Goal: Check status: Check status

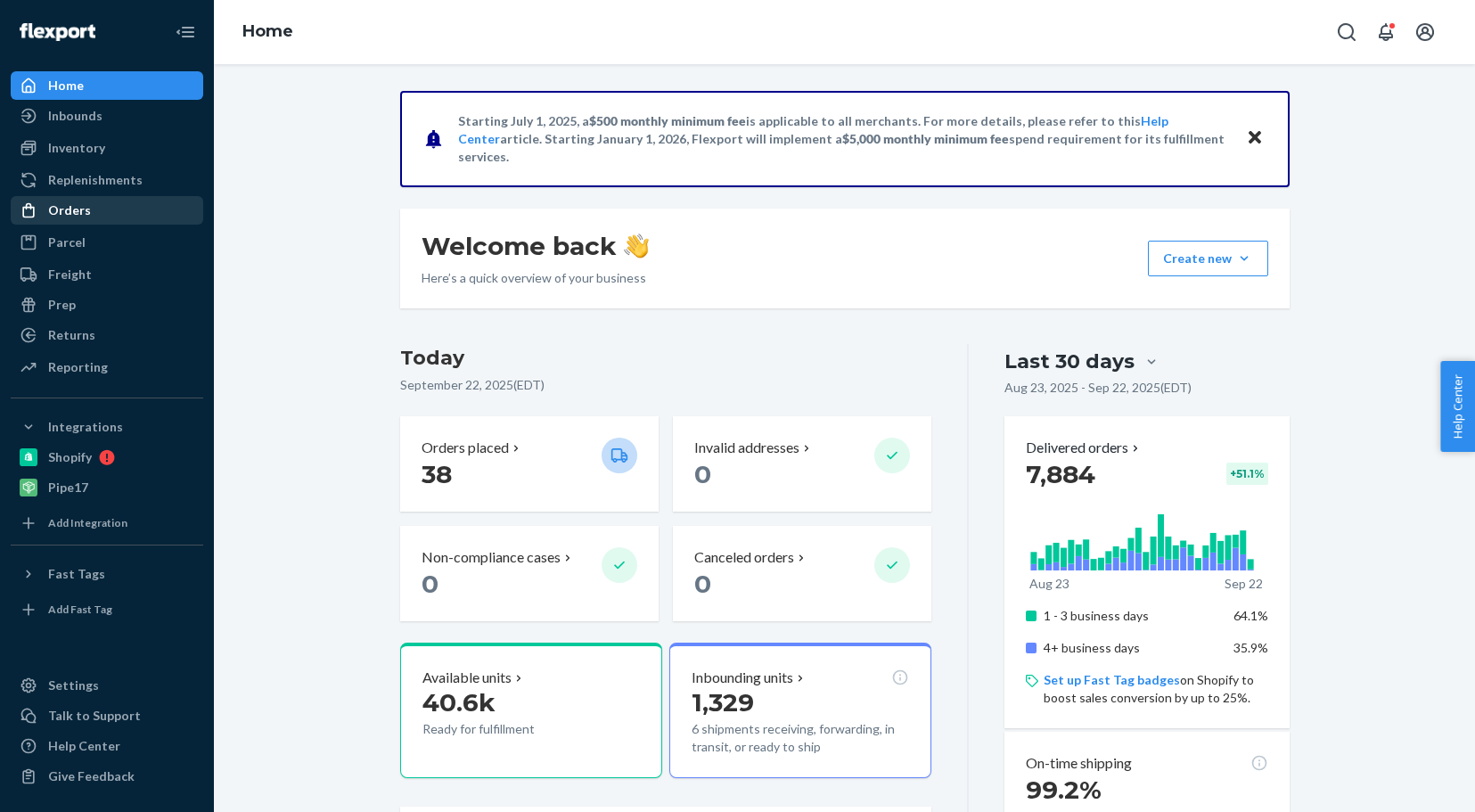
click at [87, 210] on div "Orders" at bounding box center [69, 210] width 43 height 18
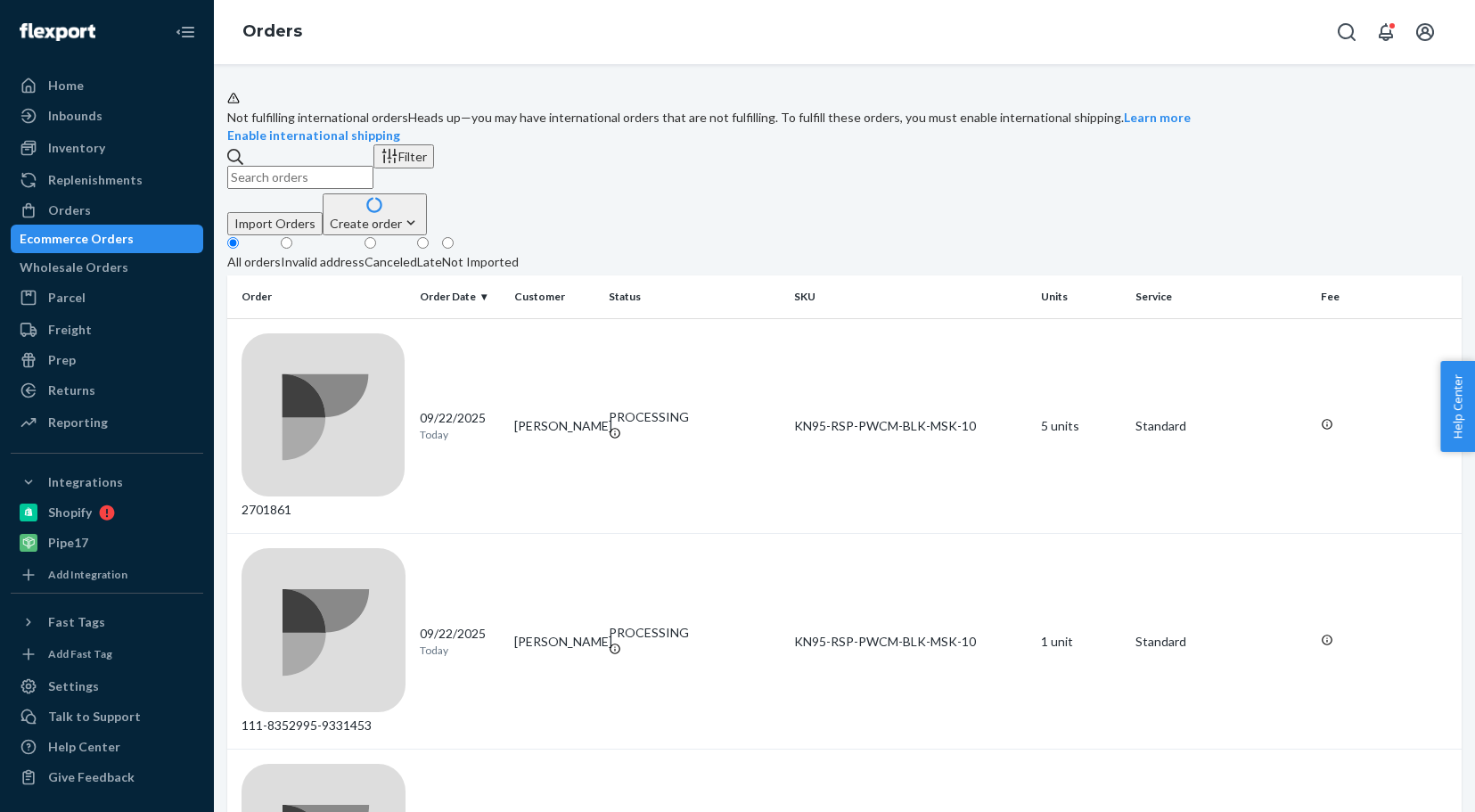
click at [296, 189] on input "text" at bounding box center [301, 178] width 146 height 23
type input "2701471"
click at [306, 354] on div "2701861" at bounding box center [323, 426] width 164 height 186
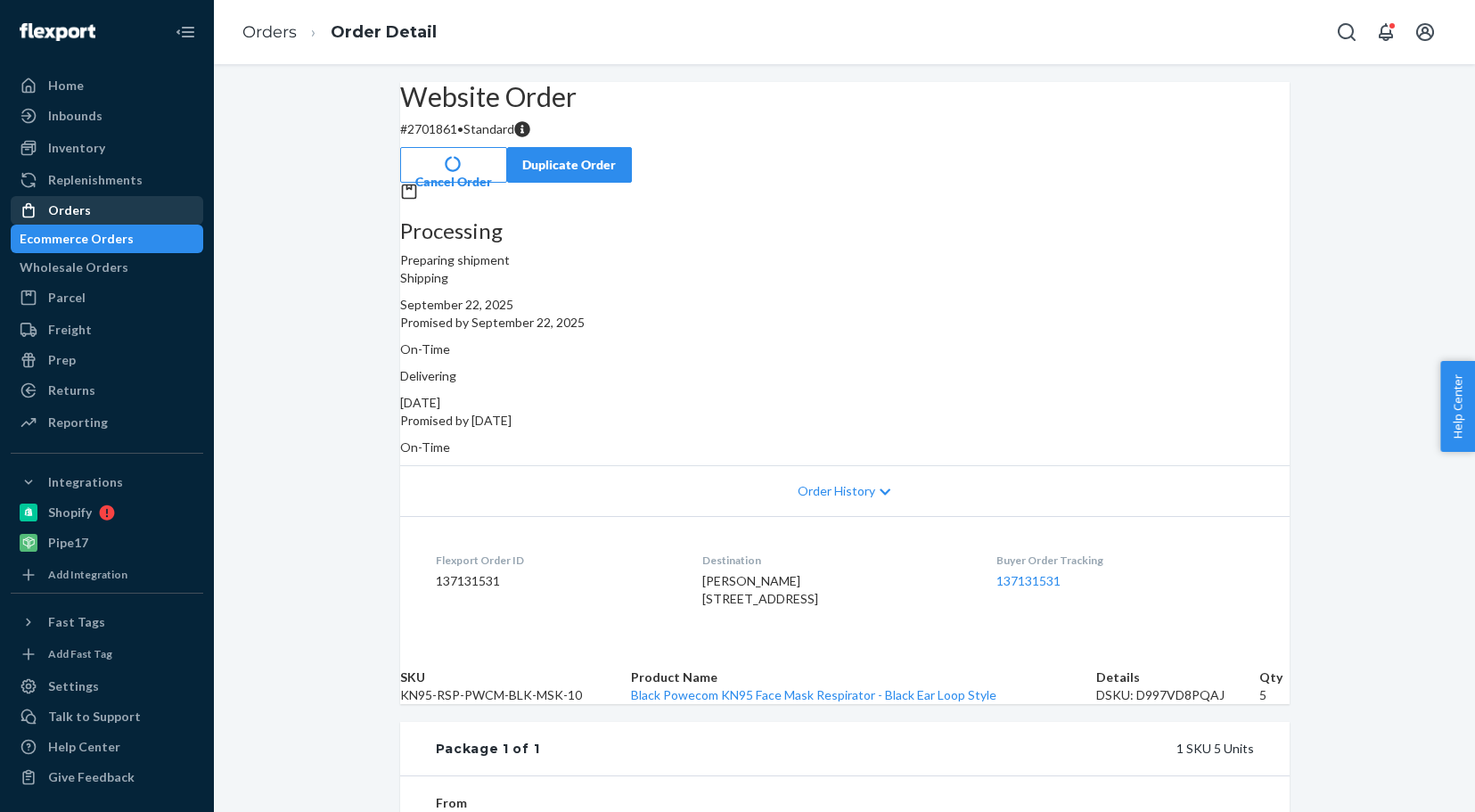
click at [74, 203] on div "Orders" at bounding box center [69, 210] width 43 height 18
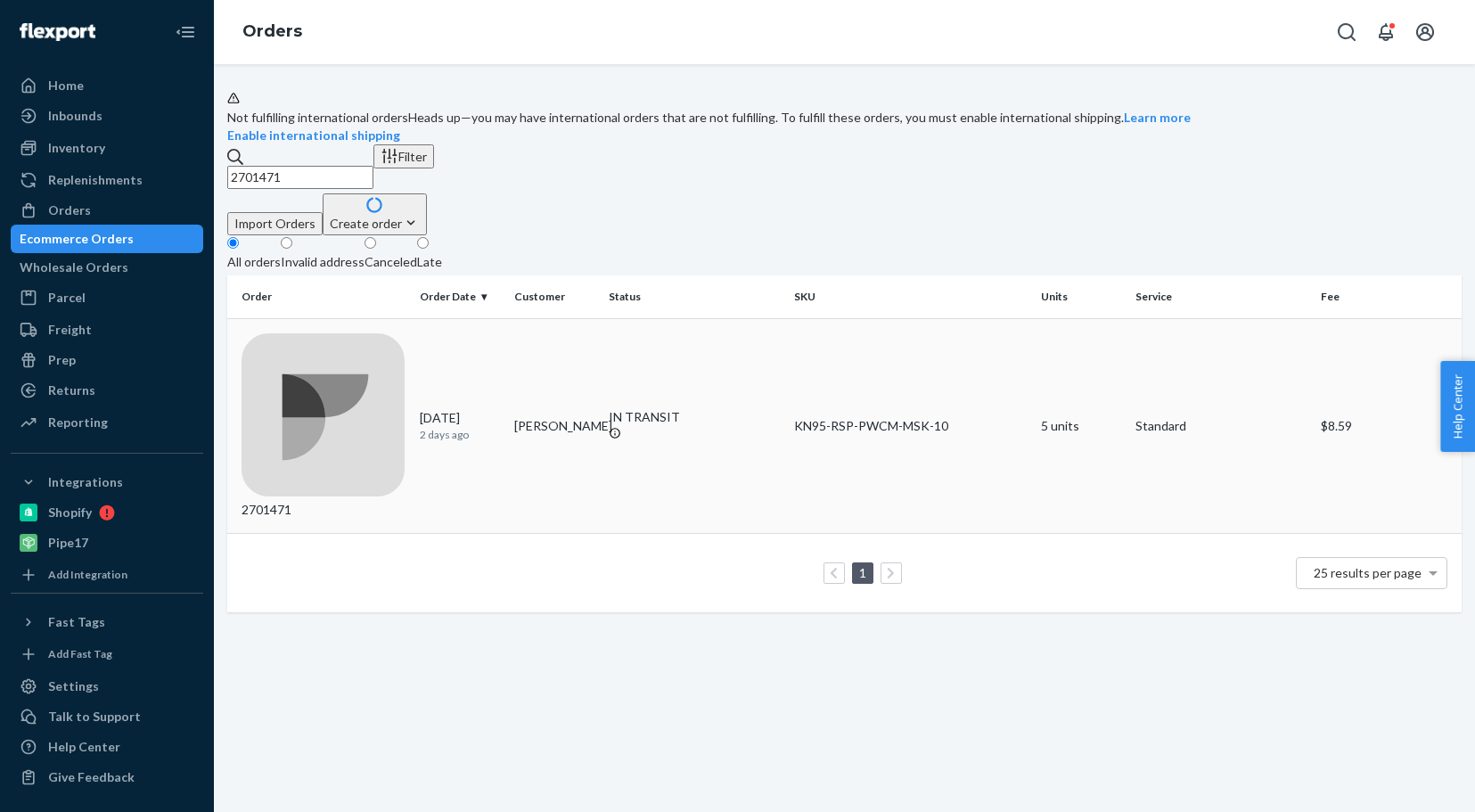
click at [322, 360] on div "2701471" at bounding box center [323, 426] width 164 height 186
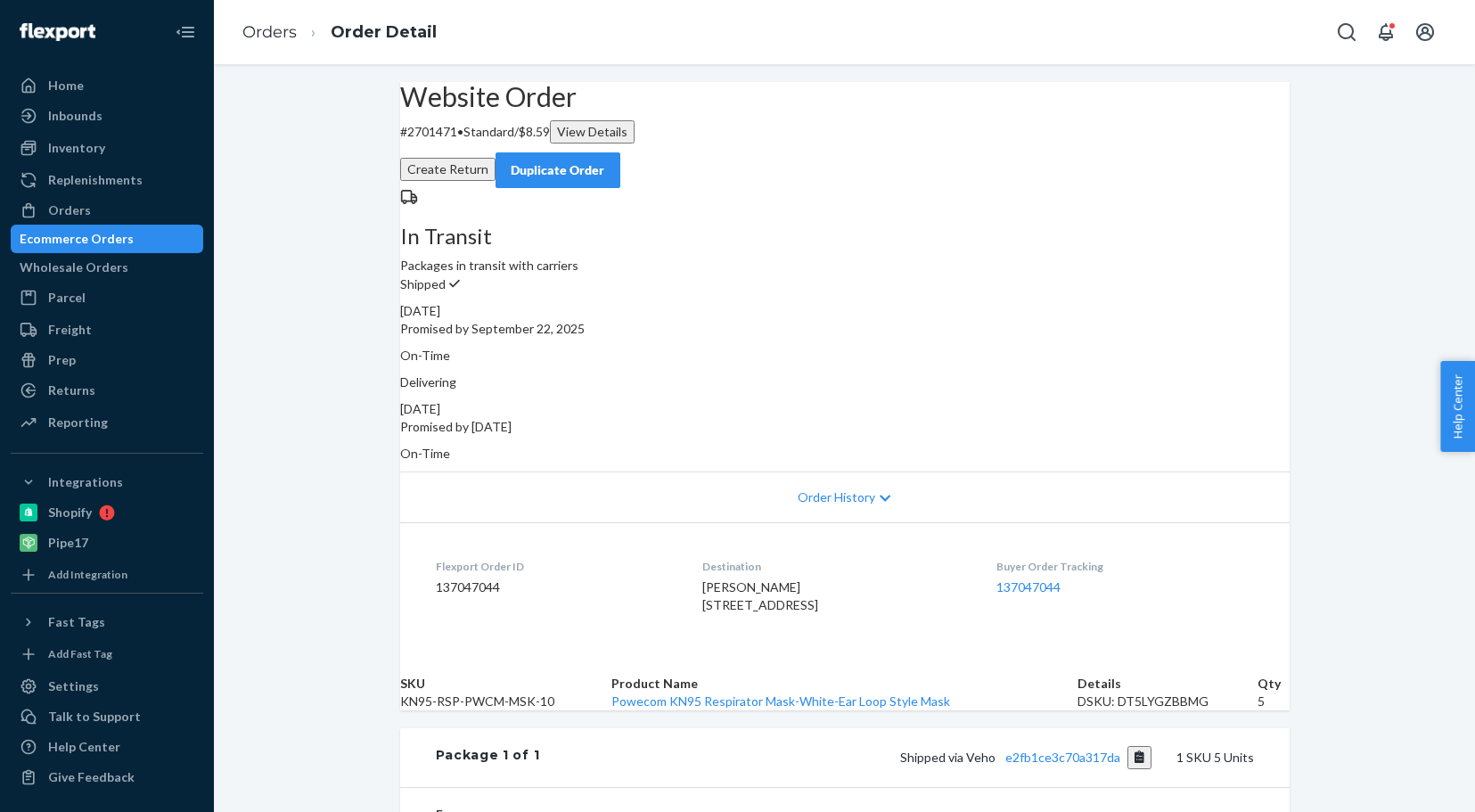
drag, startPoint x: 87, startPoint y: 218, endPoint x: 197, endPoint y: 180, distance: 116.4
click at [87, 218] on div "Orders" at bounding box center [69, 210] width 43 height 18
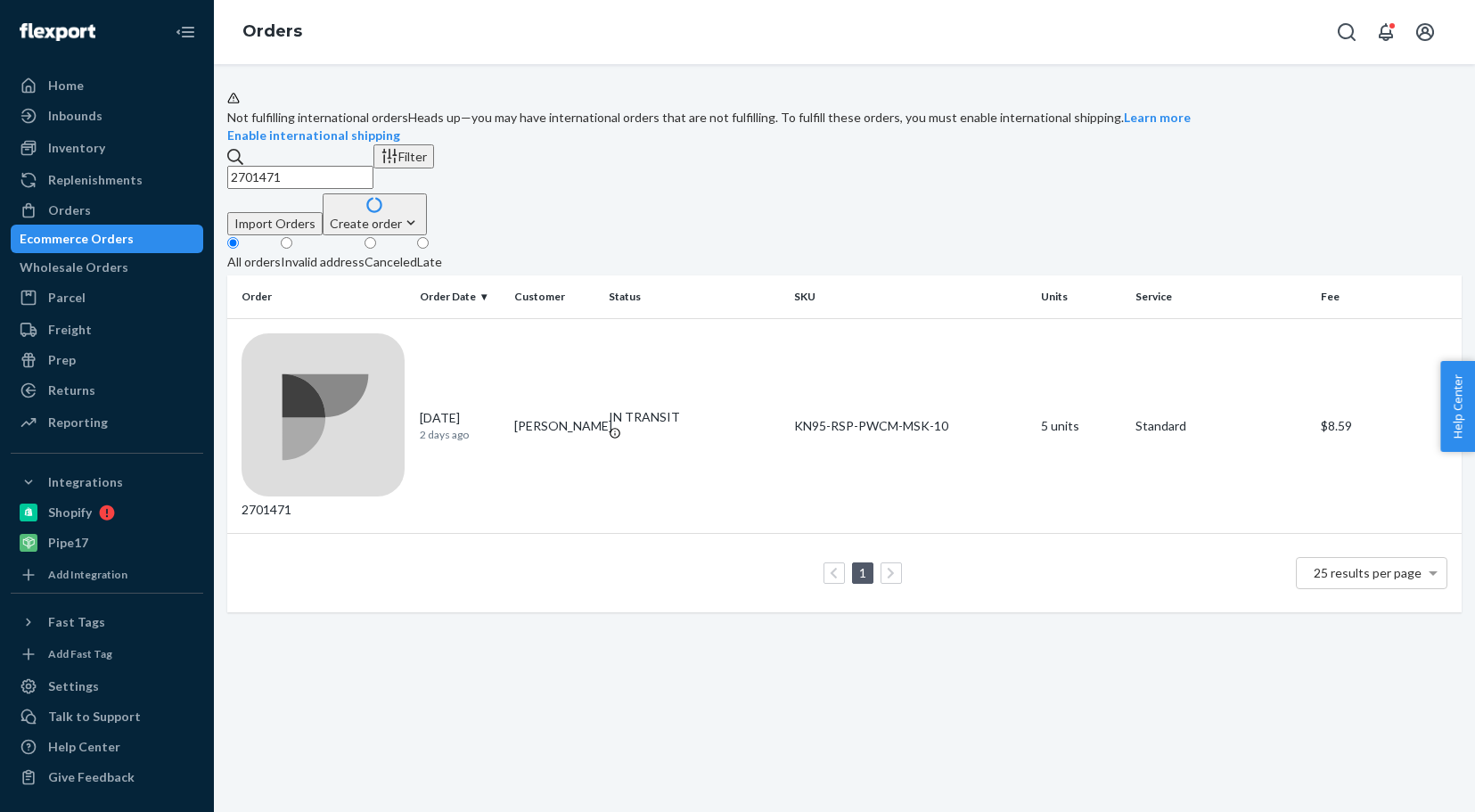
click at [355, 184] on input "2701471" at bounding box center [301, 178] width 146 height 23
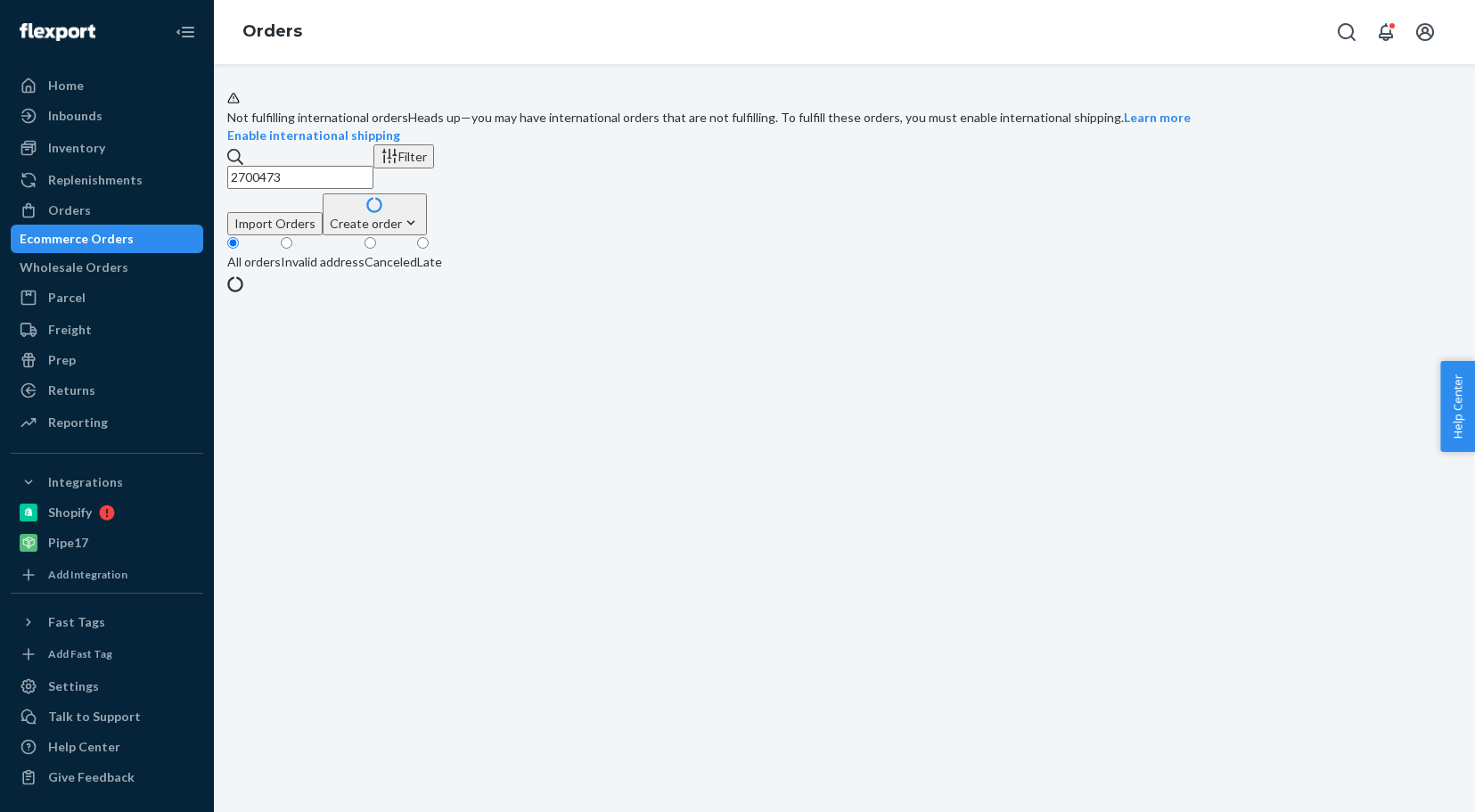
type input "2700473"
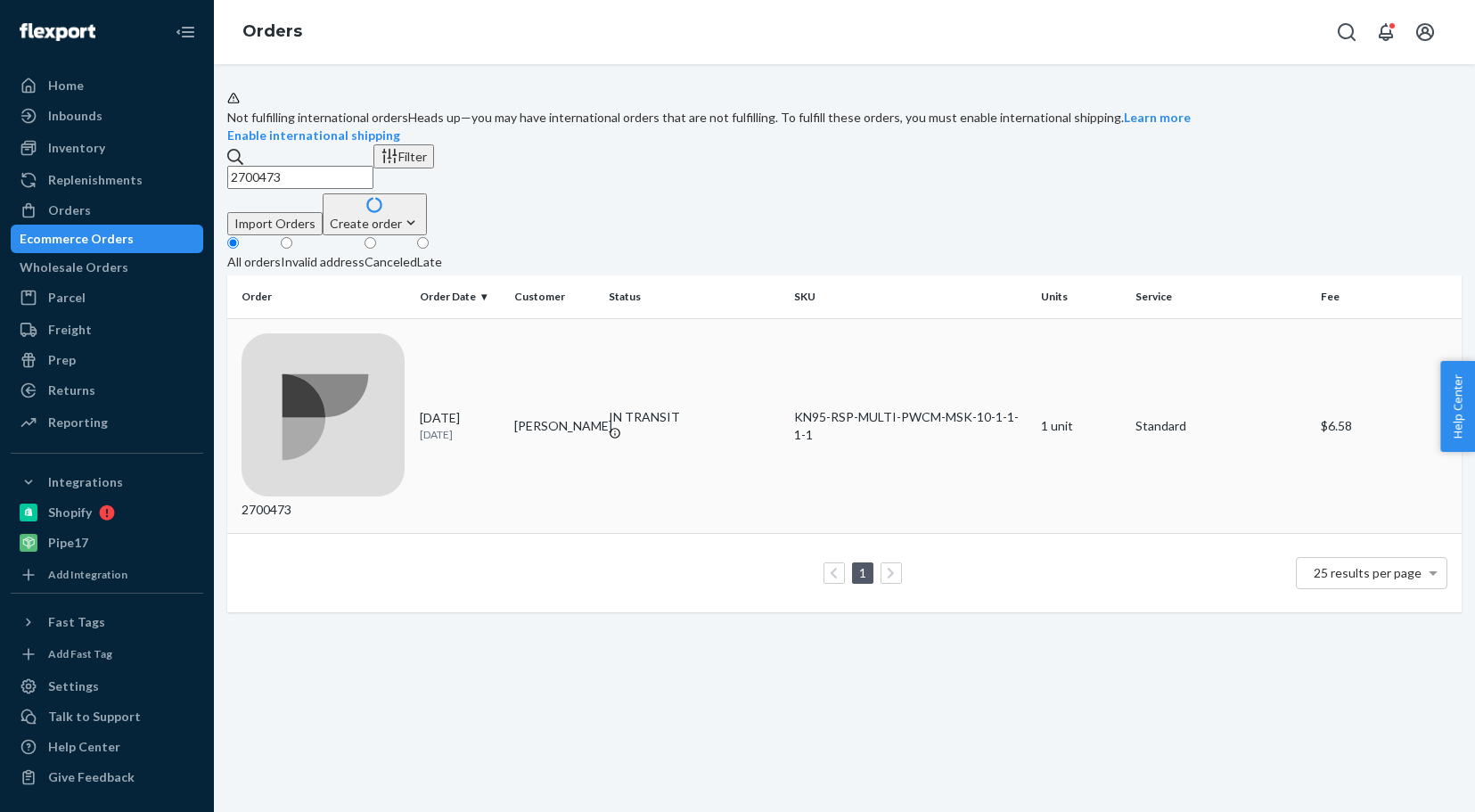
click at [314, 357] on div "2700473" at bounding box center [323, 426] width 164 height 186
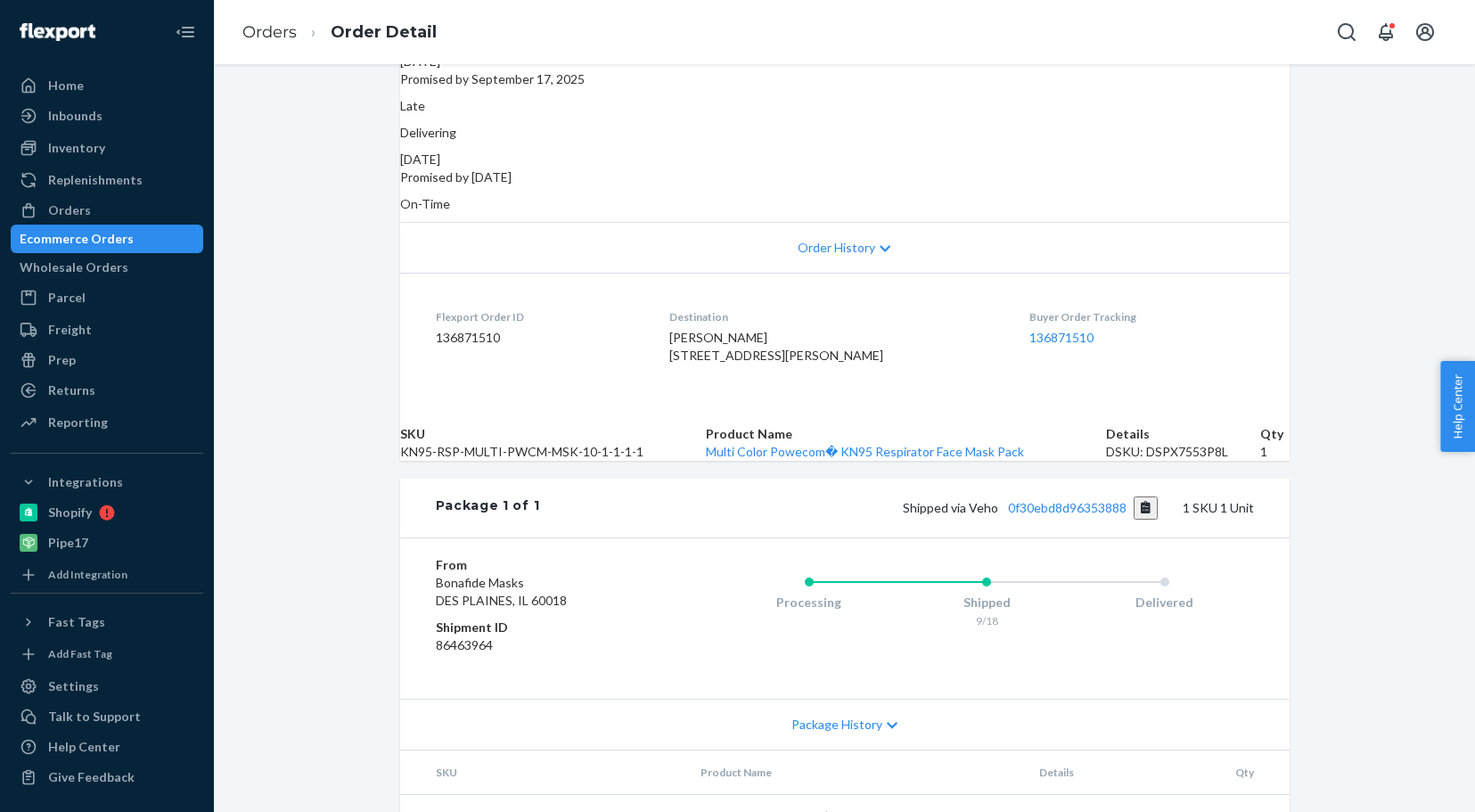
scroll to position [267, 0]
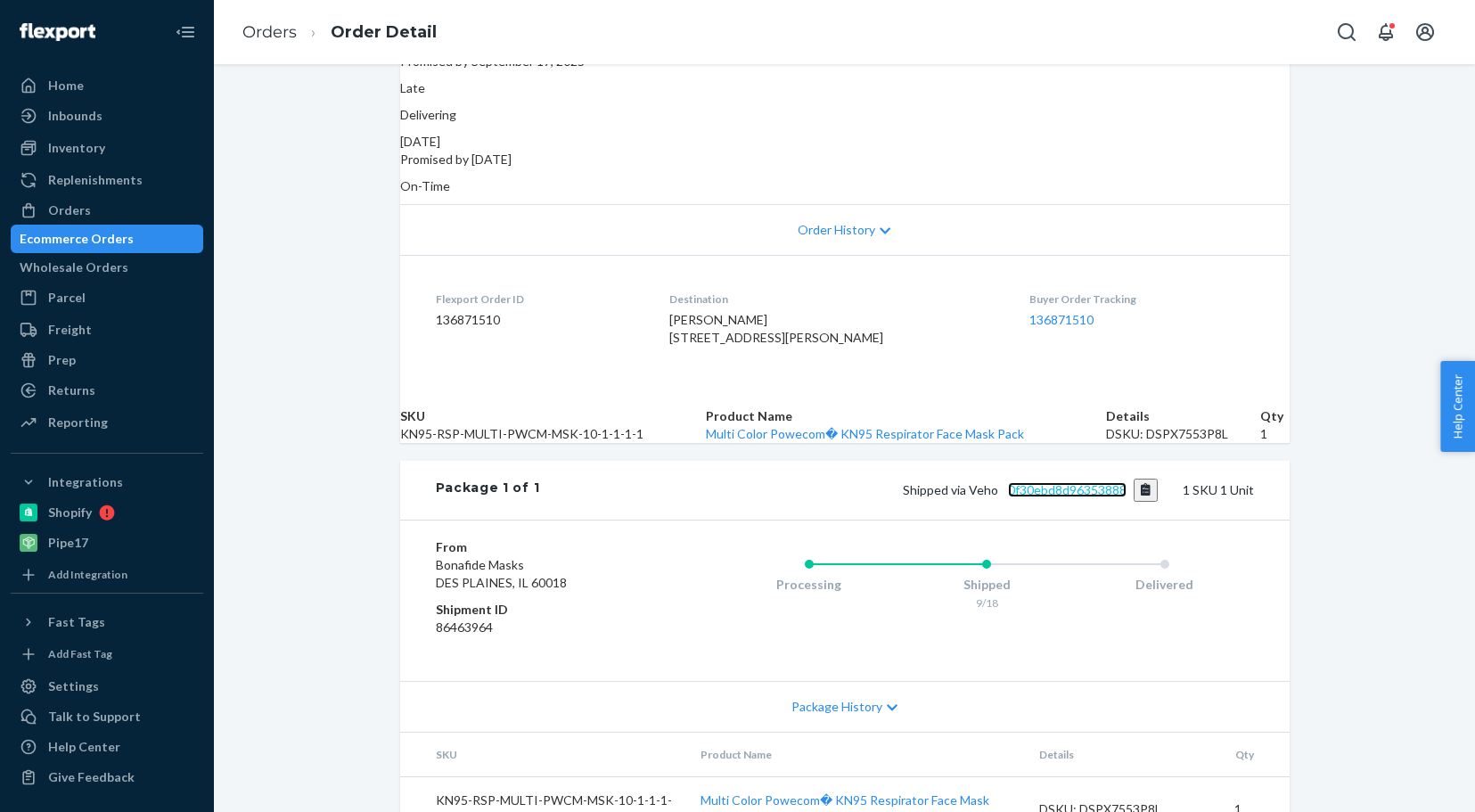
click at [1072, 497] on link "0f30ebd8d96353888" at bounding box center [1067, 490] width 118 height 16
click at [95, 214] on div "Orders" at bounding box center [107, 211] width 189 height 25
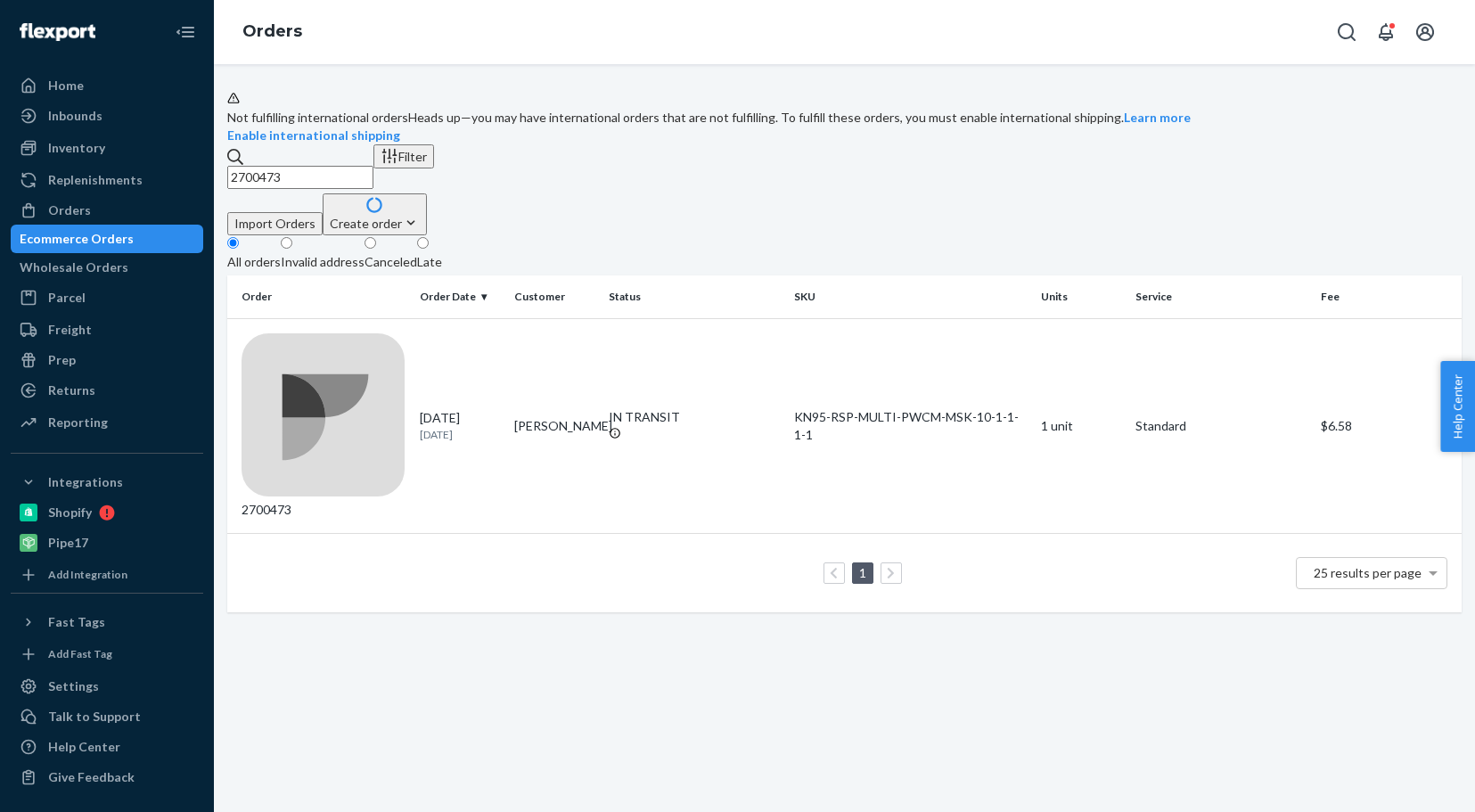
click at [331, 189] on input "2700473" at bounding box center [301, 178] width 146 height 23
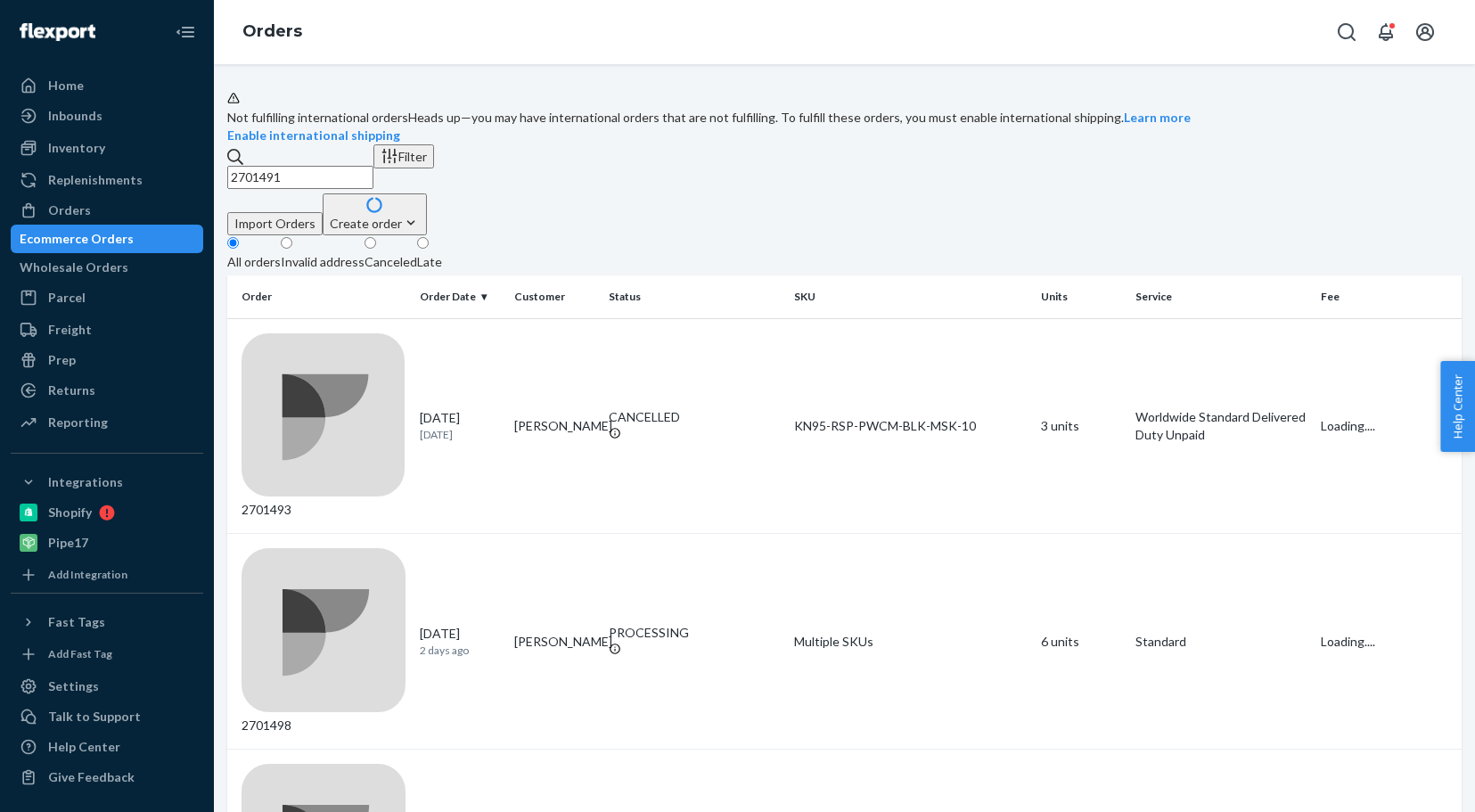
type input "2701491"
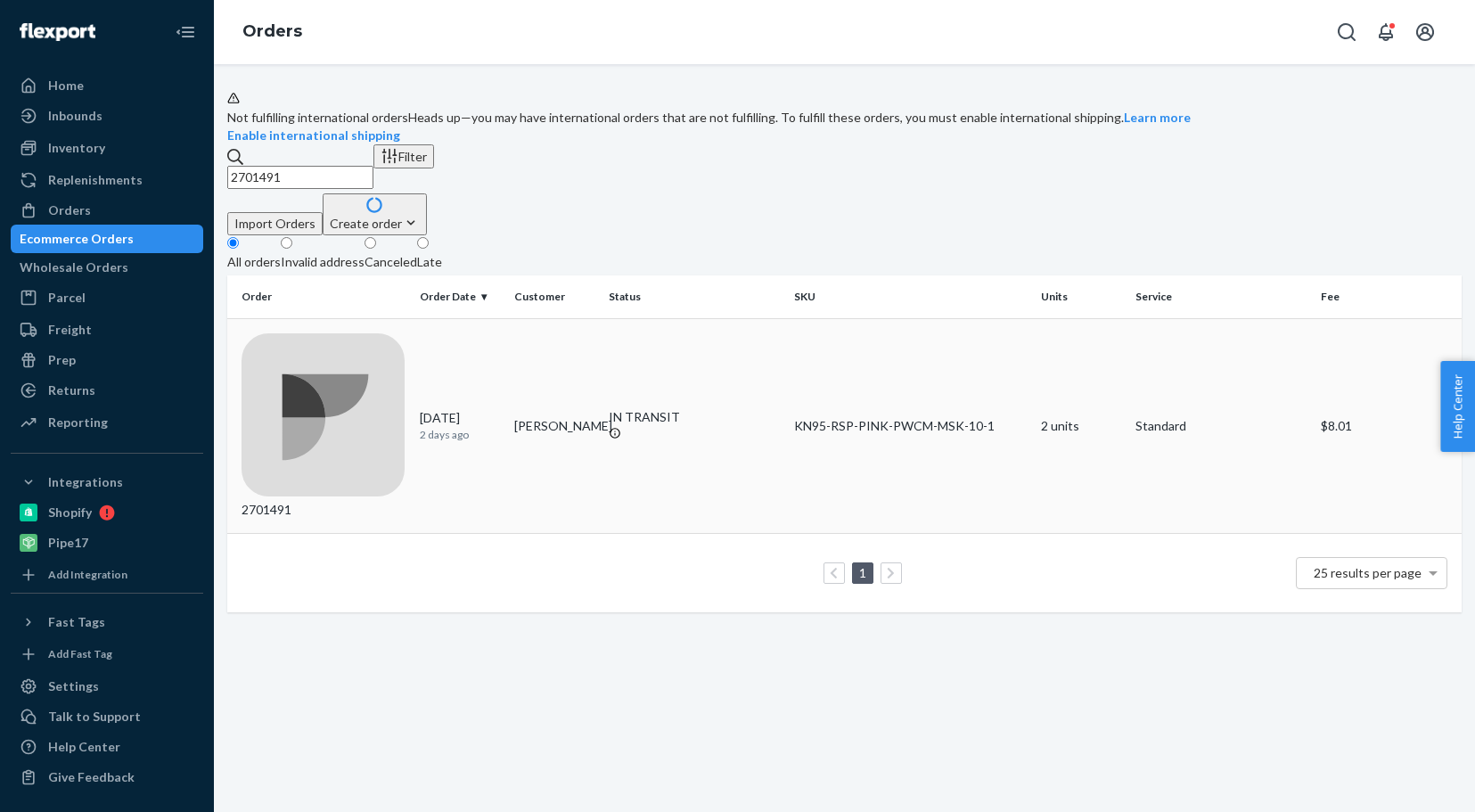
click at [313, 363] on div "2701491" at bounding box center [323, 426] width 164 height 186
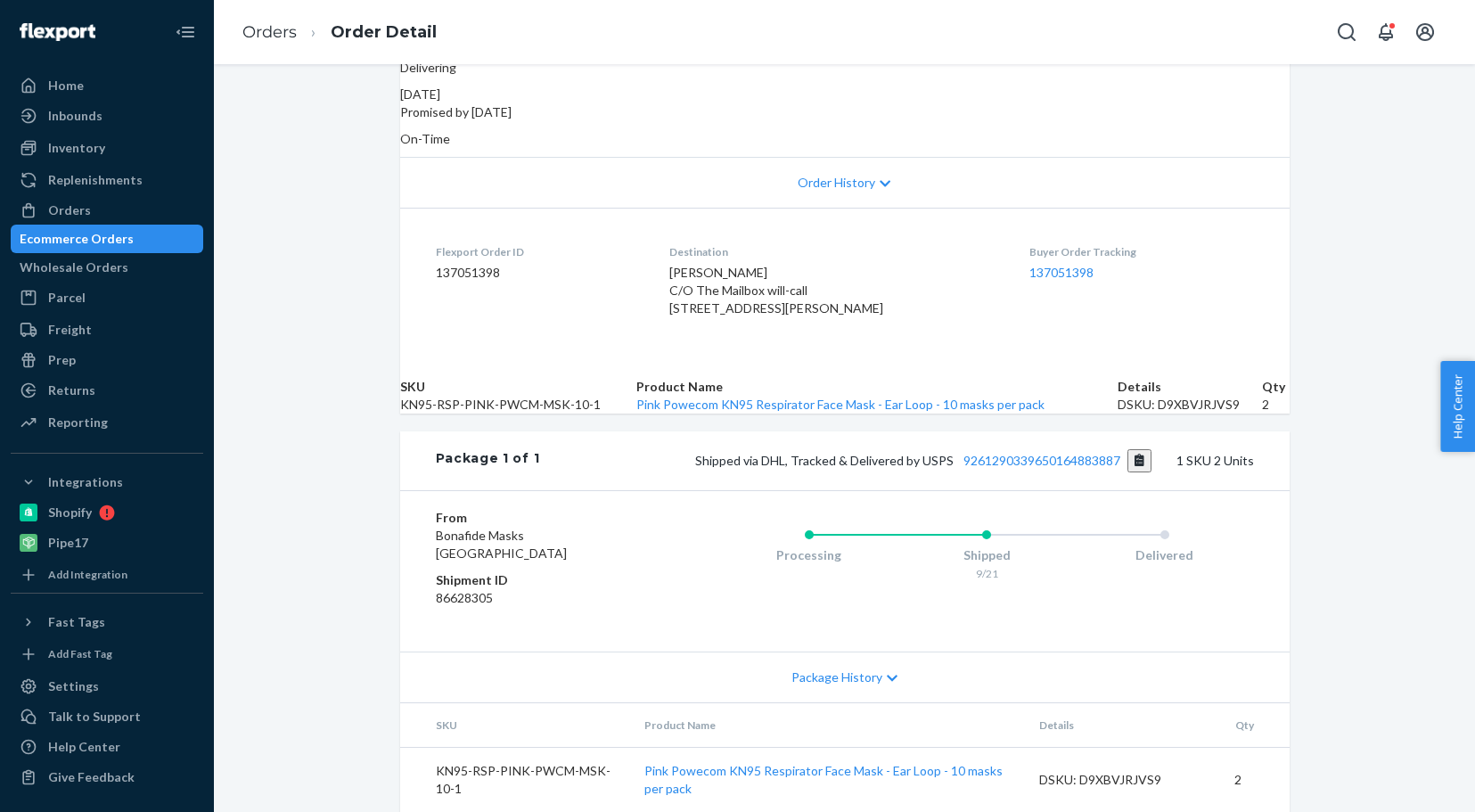
scroll to position [356, 0]
click at [1058, 467] on link "9261290339650164883887" at bounding box center [1042, 461] width 157 height 16
drag, startPoint x: 696, startPoint y: 506, endPoint x: 1116, endPoint y: 508, distance: 420.0
click at [1116, 467] on span "Shipped via DHL, Tracked & Delivered by USPS 9261290339650164883887" at bounding box center [922, 461] width 456 height 16
copy span "Shipped via DHL, Tracked & Delivered by USPS 9261290339650164883887"
